Goal: Find contact information: Find contact information

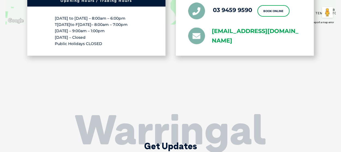
scroll to position [1171, 0]
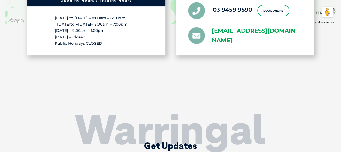
click at [242, 27] on link "[EMAIL_ADDRESS][DOMAIN_NAME]" at bounding box center [257, 35] width 90 height 19
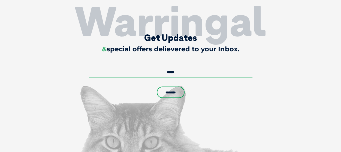
scroll to position [1413, 0]
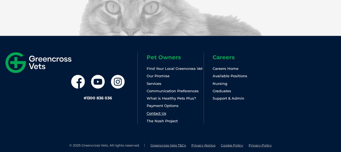
click at [159, 111] on link "Contact Us" at bounding box center [156, 113] width 20 height 4
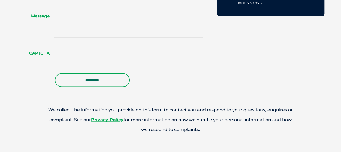
scroll to position [507, 0]
